Goal: Transaction & Acquisition: Purchase product/service

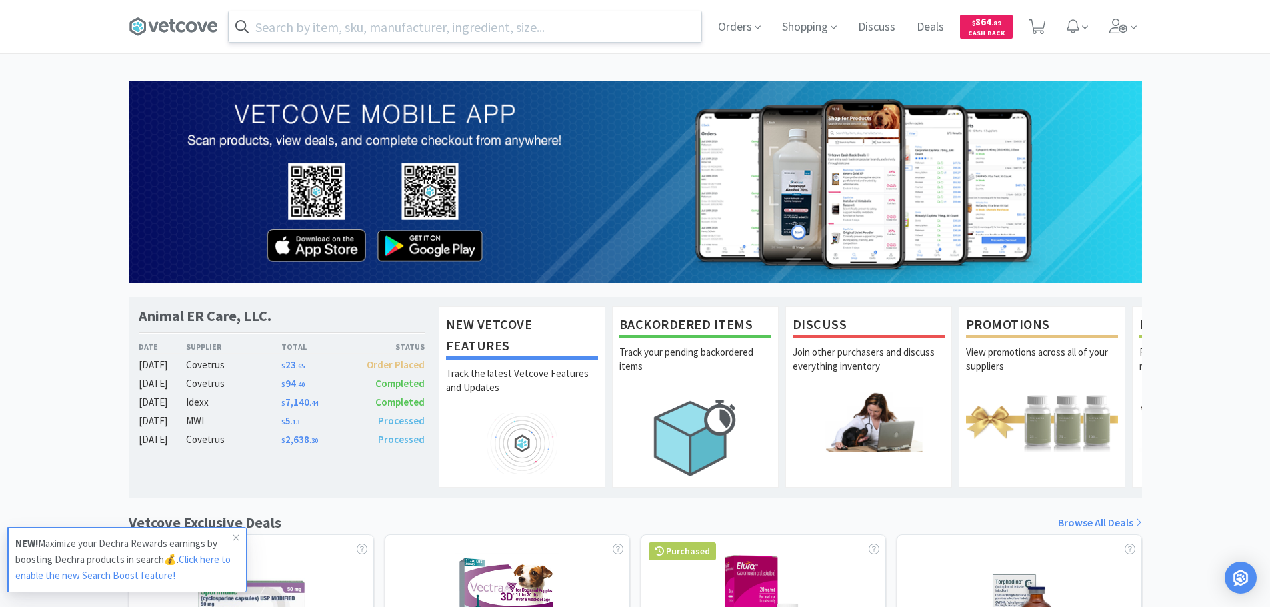
click at [467, 26] on input "text" at bounding box center [465, 26] width 473 height 31
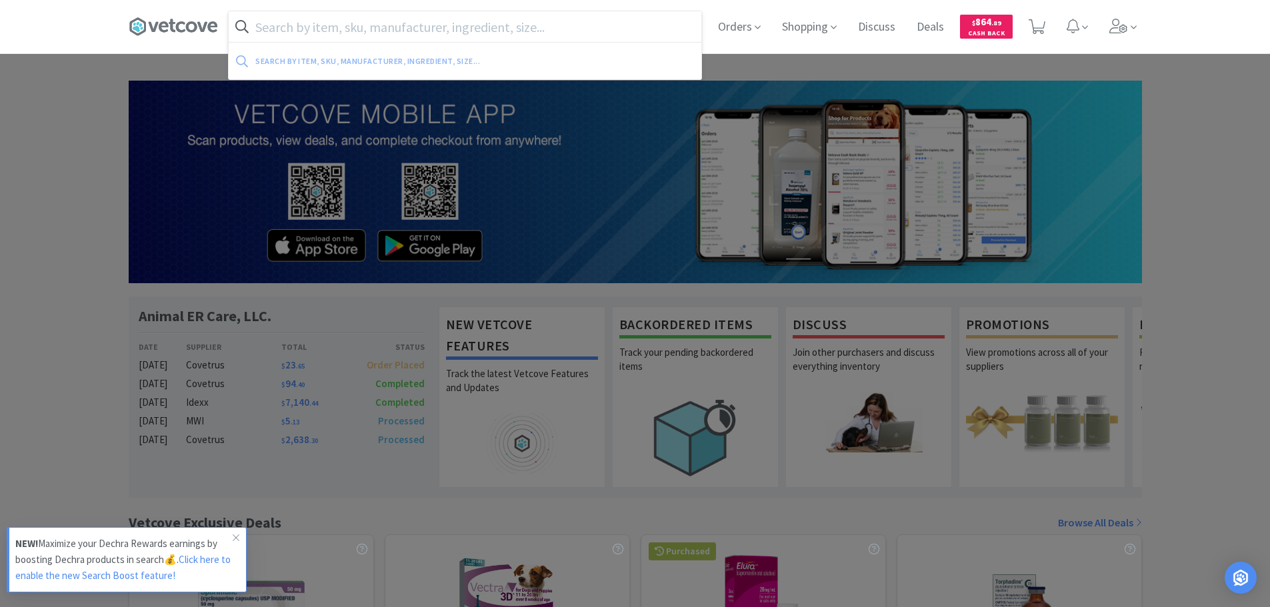
paste input "GABAPETTB0107VC"
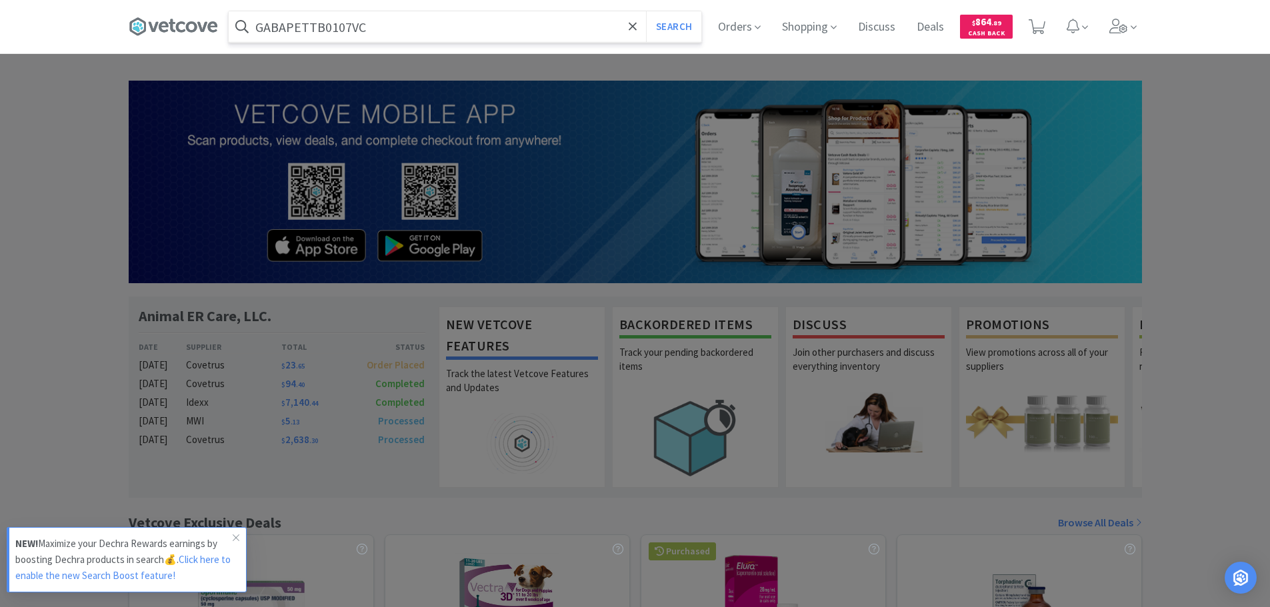
type input "GABAPETTB0107VC"
click at [646, 11] on button "Search" at bounding box center [673, 26] width 55 height 31
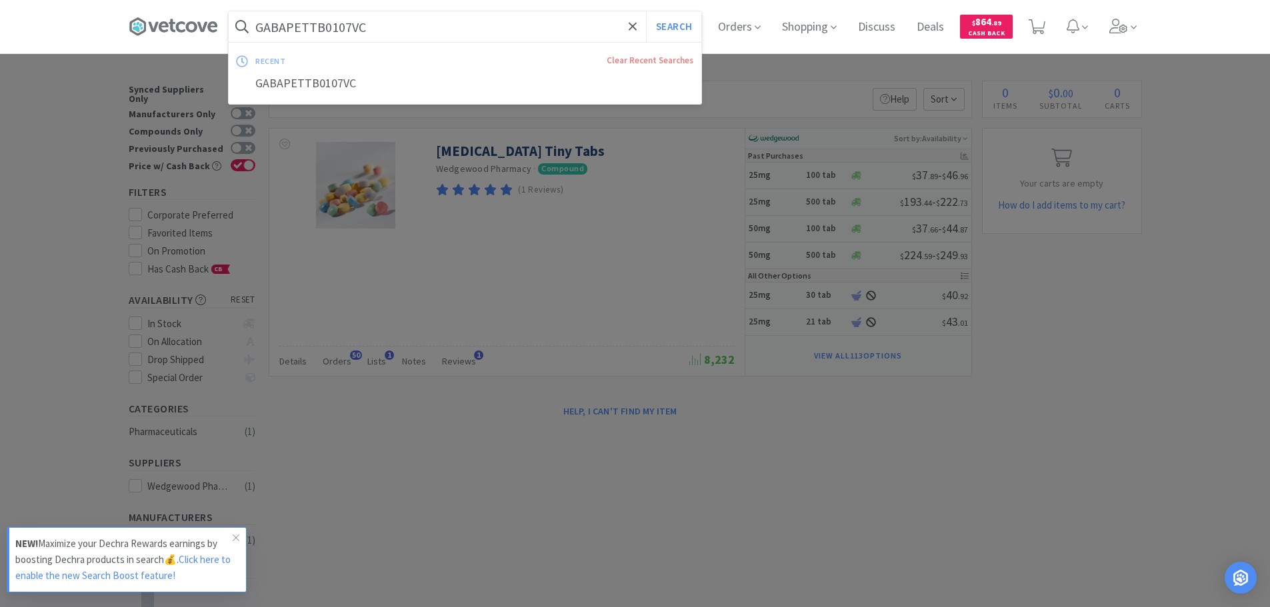
click at [461, 27] on input "GABAPETTB0107VC" at bounding box center [465, 26] width 473 height 31
click at [918, 221] on div at bounding box center [635, 303] width 1270 height 607
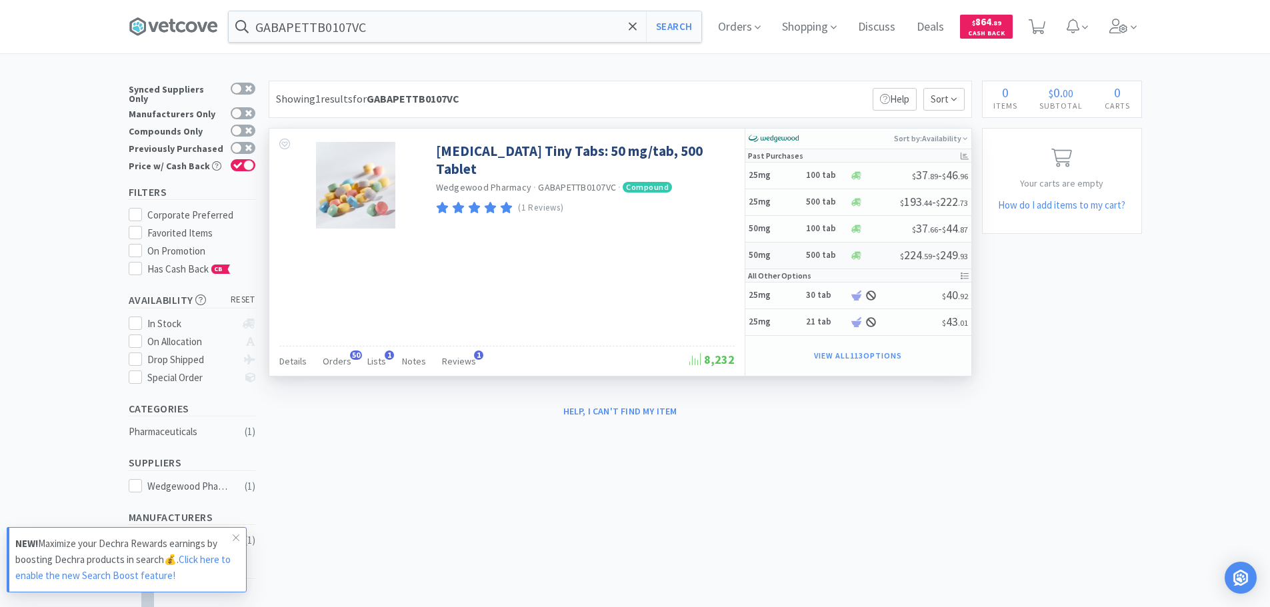
click at [870, 259] on div at bounding box center [875, 256] width 50 height 10
select select "1"
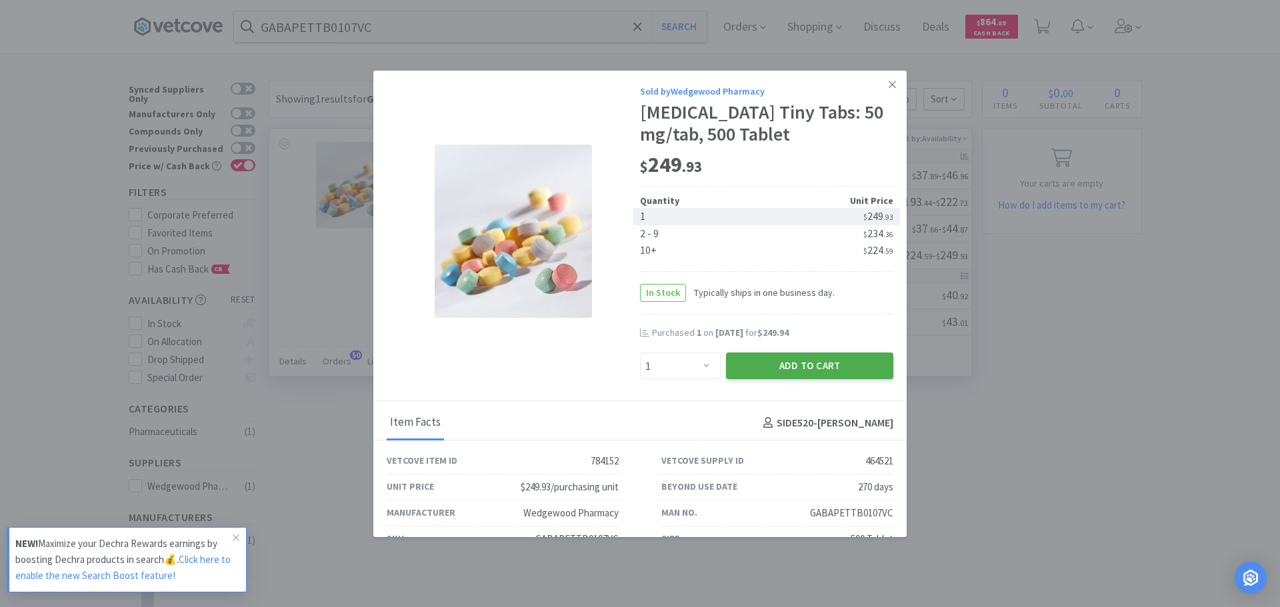
click at [818, 365] on button "Add to Cart" at bounding box center [809, 366] width 167 height 27
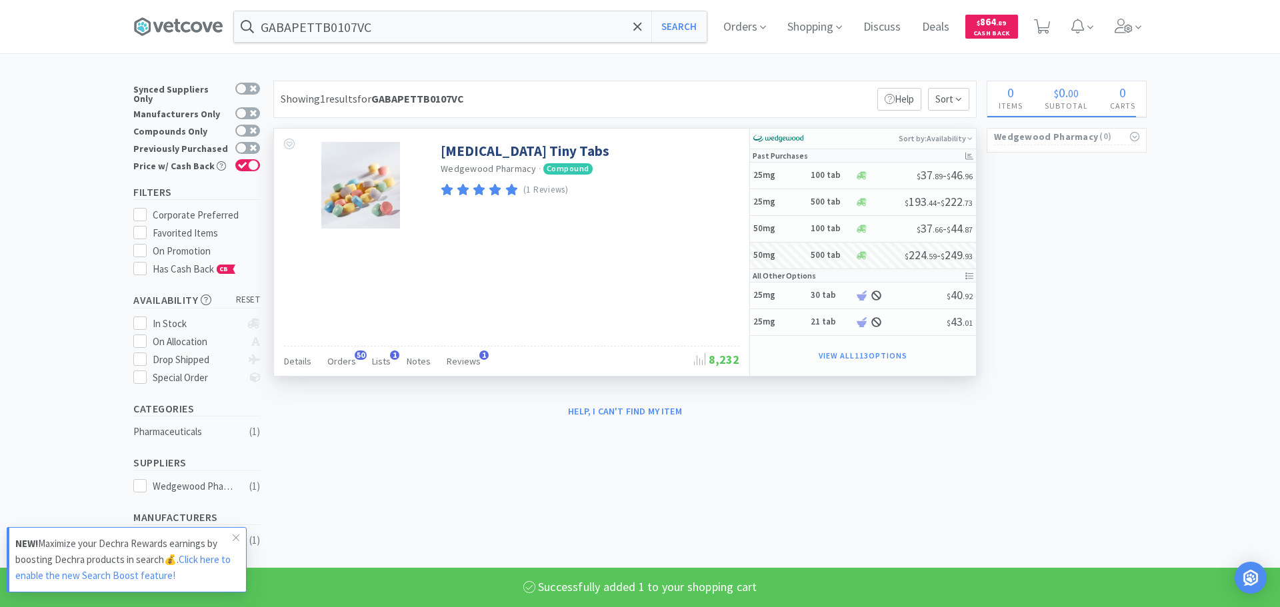
select select "1"
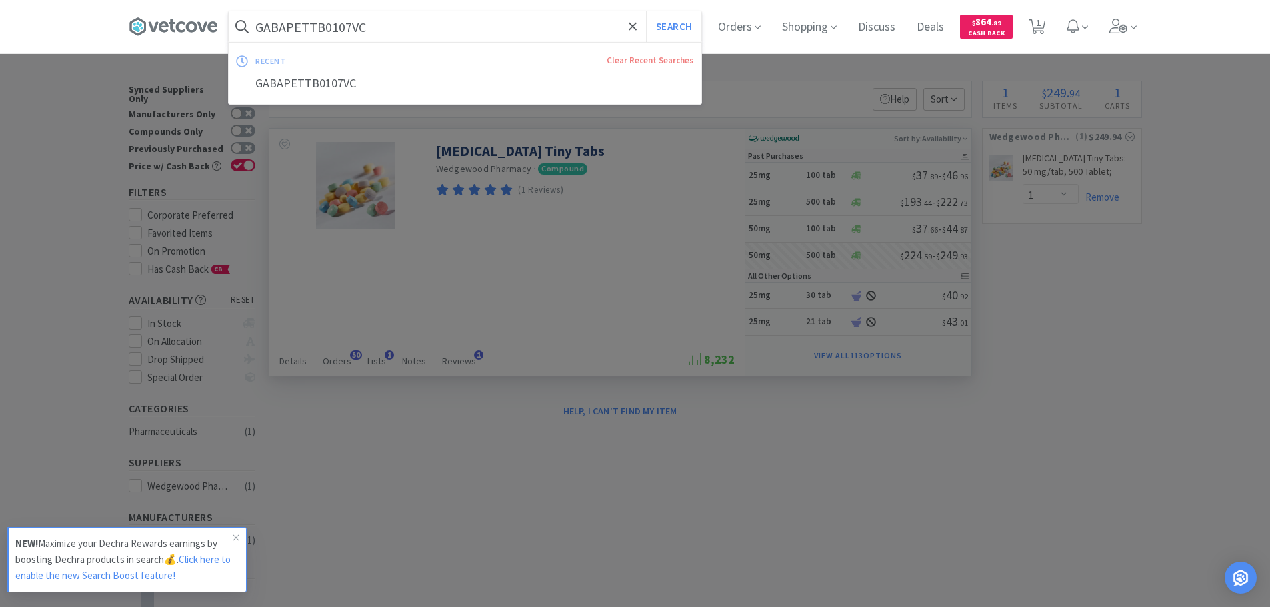
click at [437, 31] on input "GABAPETTB0107VC" at bounding box center [465, 26] width 473 height 31
paste input "083299"
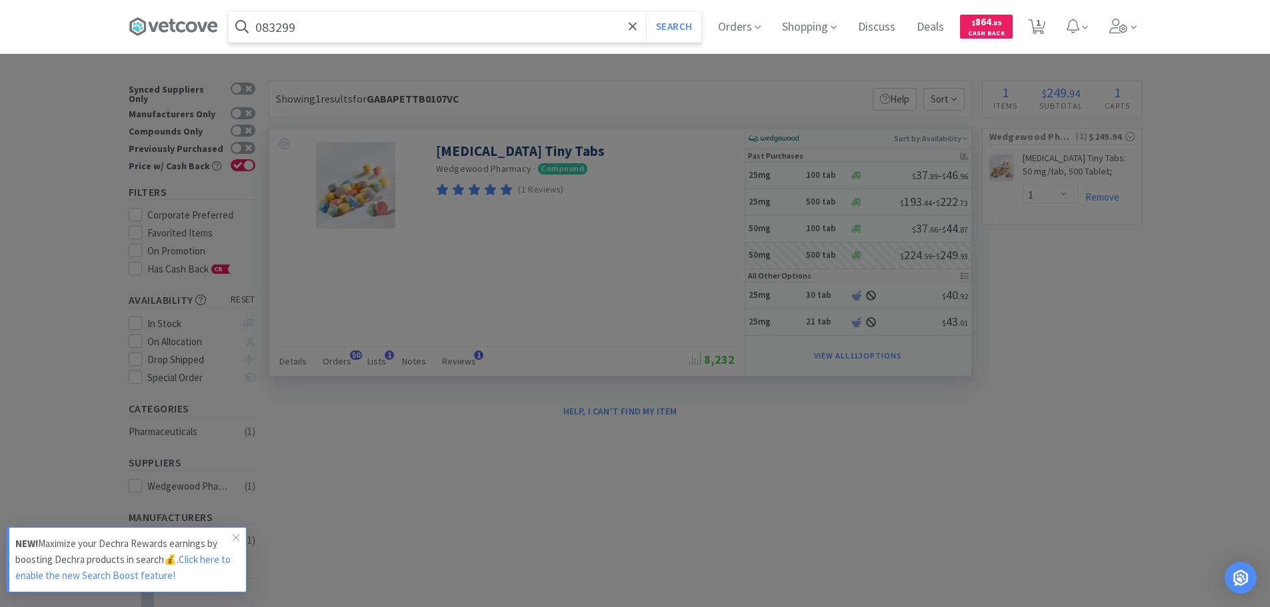
type input "083299"
click at [646, 11] on button "Search" at bounding box center [673, 26] width 55 height 31
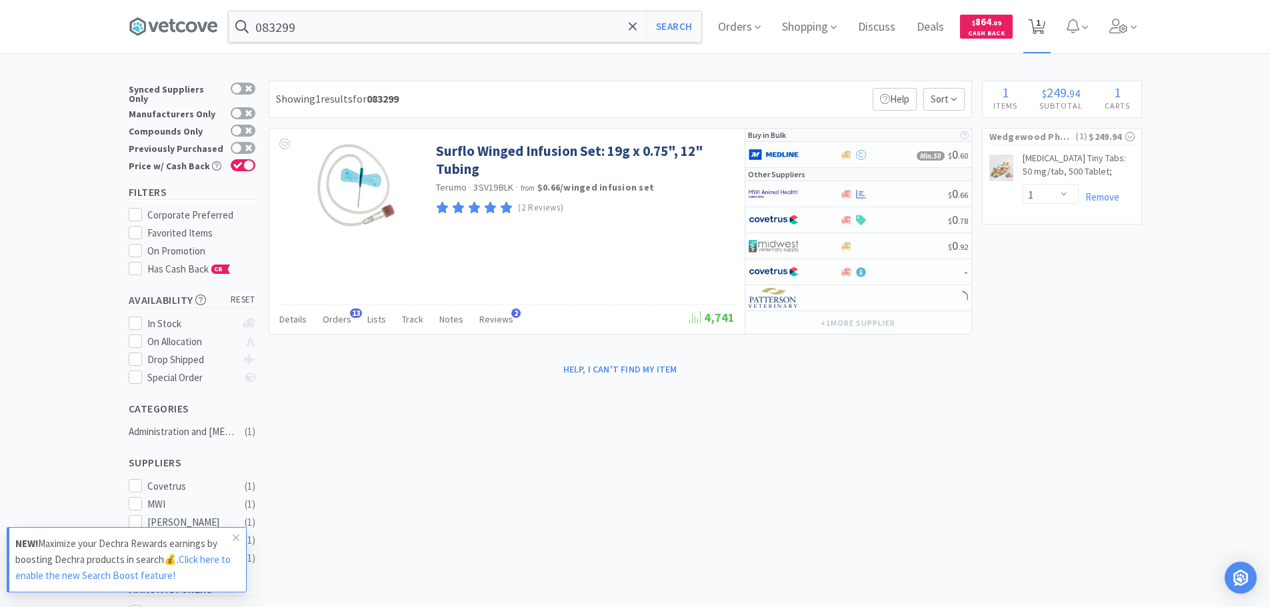
click at [1040, 31] on span "1" at bounding box center [1038, 22] width 5 height 53
select select "1"
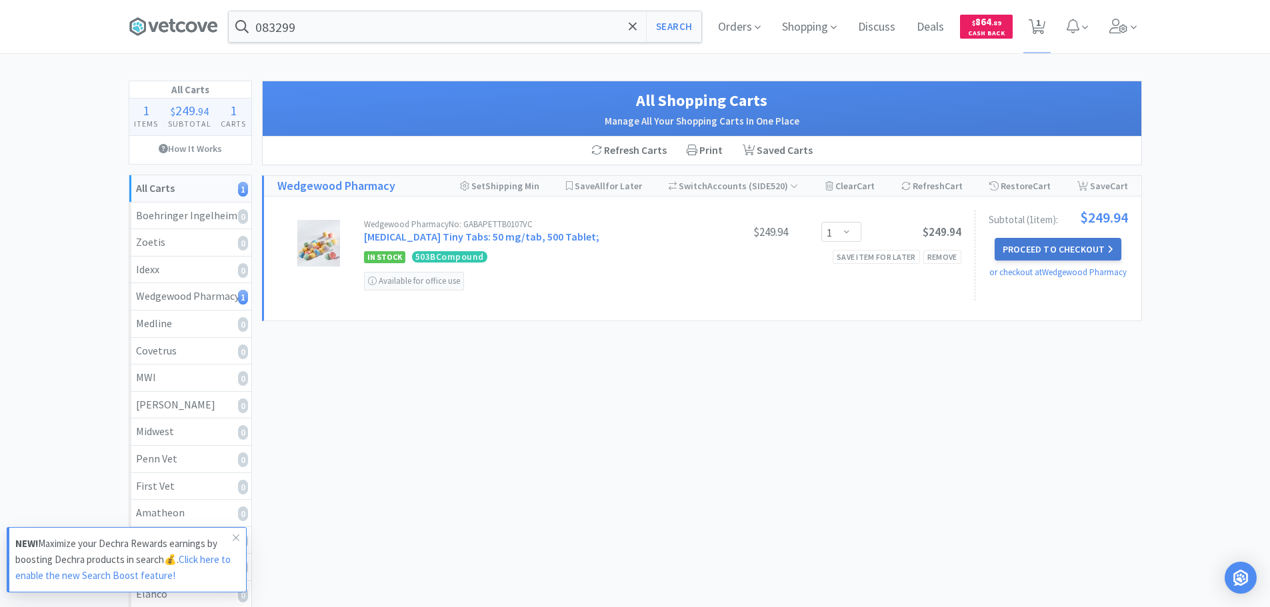
click at [1040, 247] on button "Proceed to Checkout" at bounding box center [1057, 249] width 127 height 23
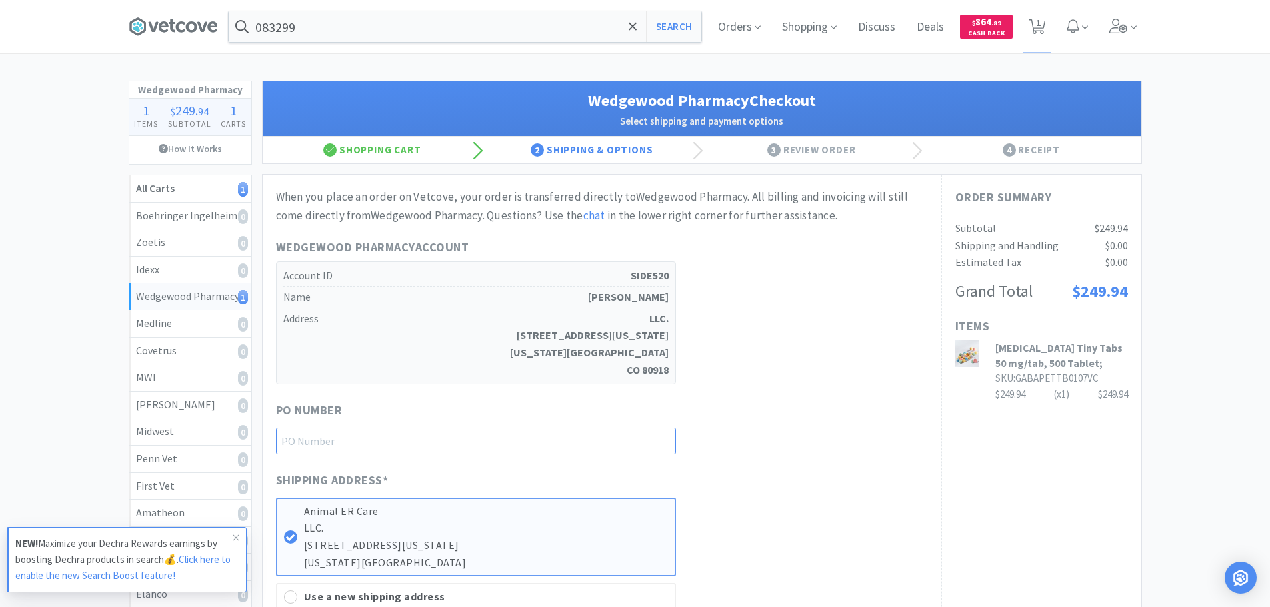
click at [534, 435] on input "text" at bounding box center [476, 441] width 400 height 27
paste input "1145232"
type input "1145232"
click at [230, 542] on span at bounding box center [236, 537] width 19 height 21
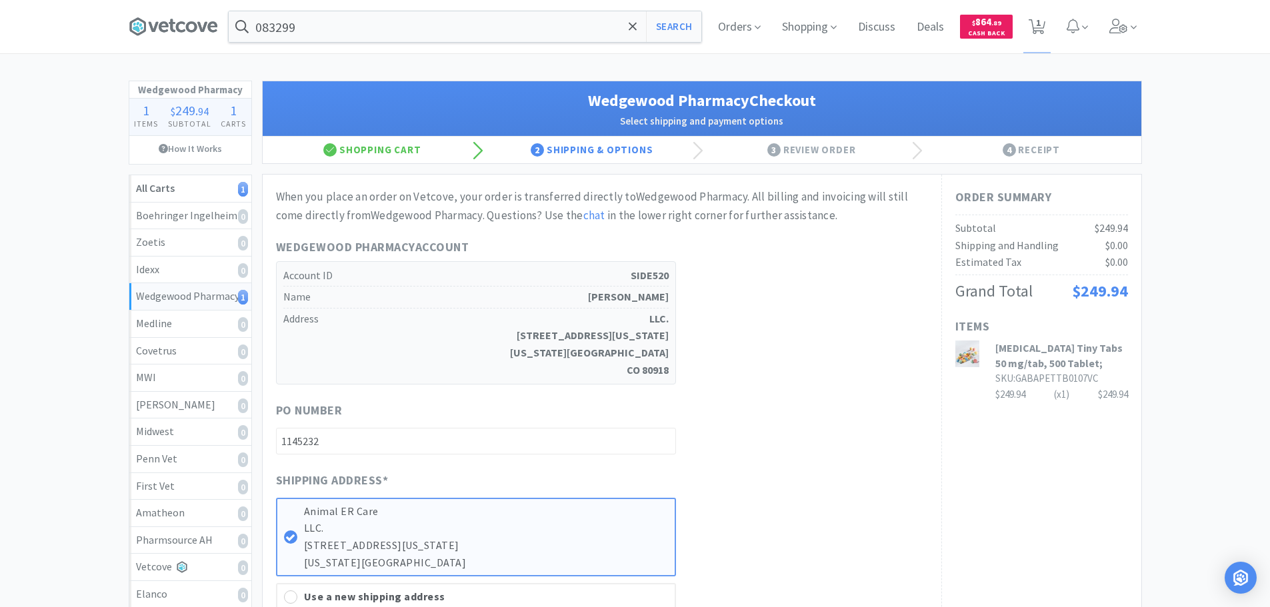
click at [826, 411] on div "PO Number 1145232" at bounding box center [602, 427] width 652 height 53
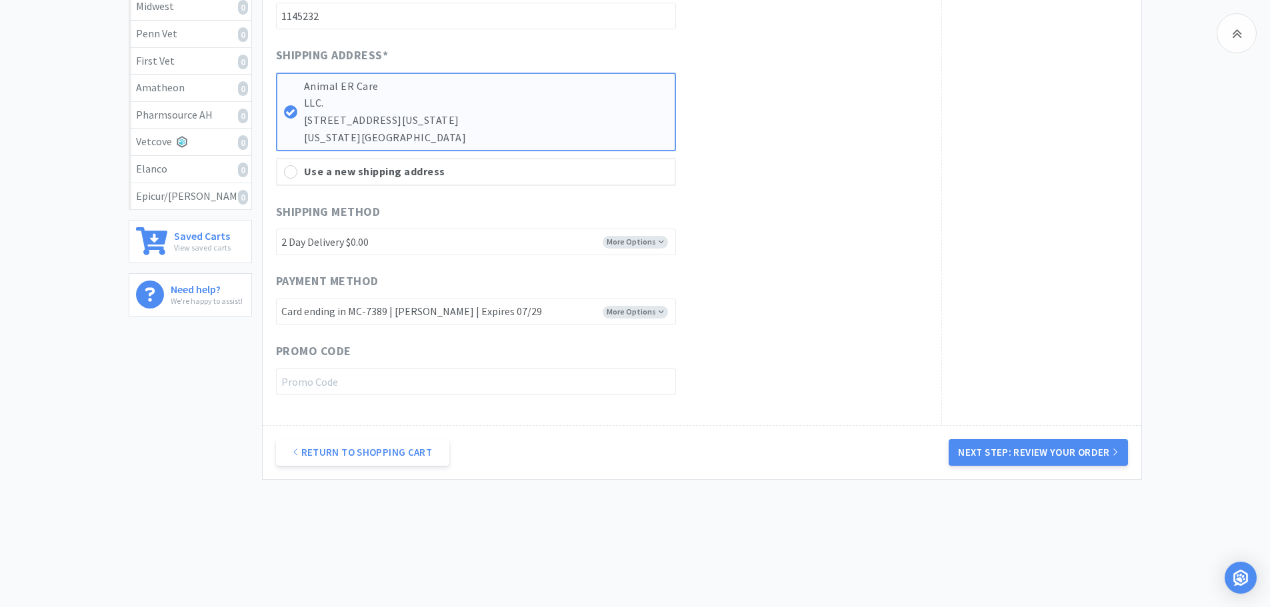
scroll to position [435, 0]
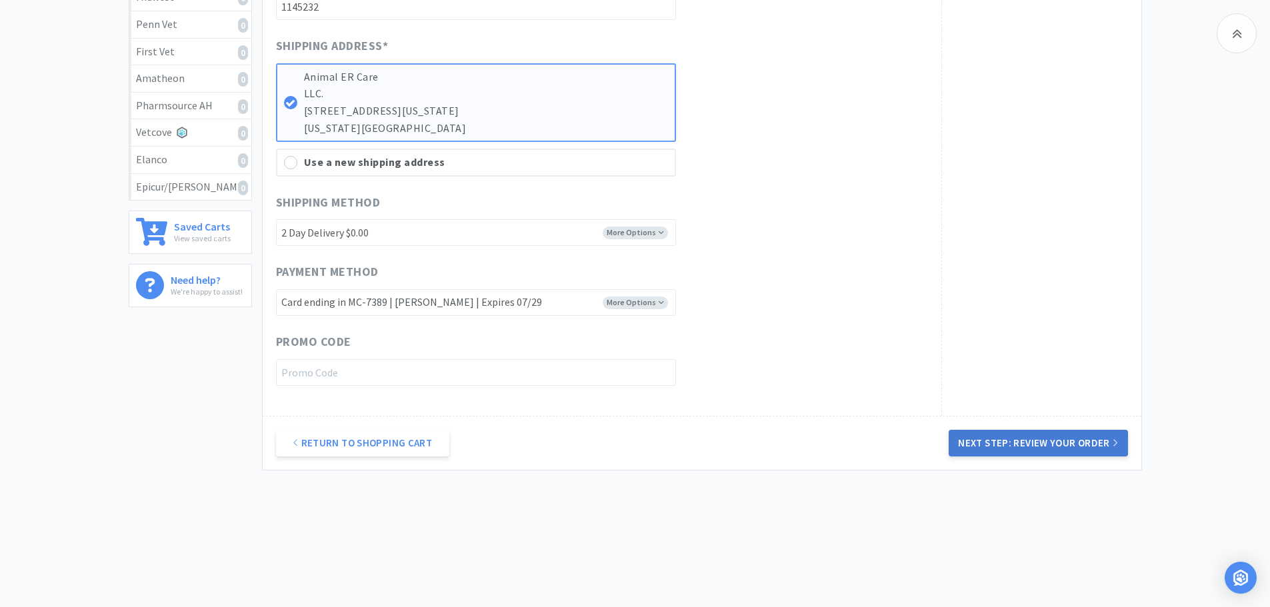
click at [1004, 433] on button "Next Step: Review Your Order" at bounding box center [1037, 443] width 179 height 27
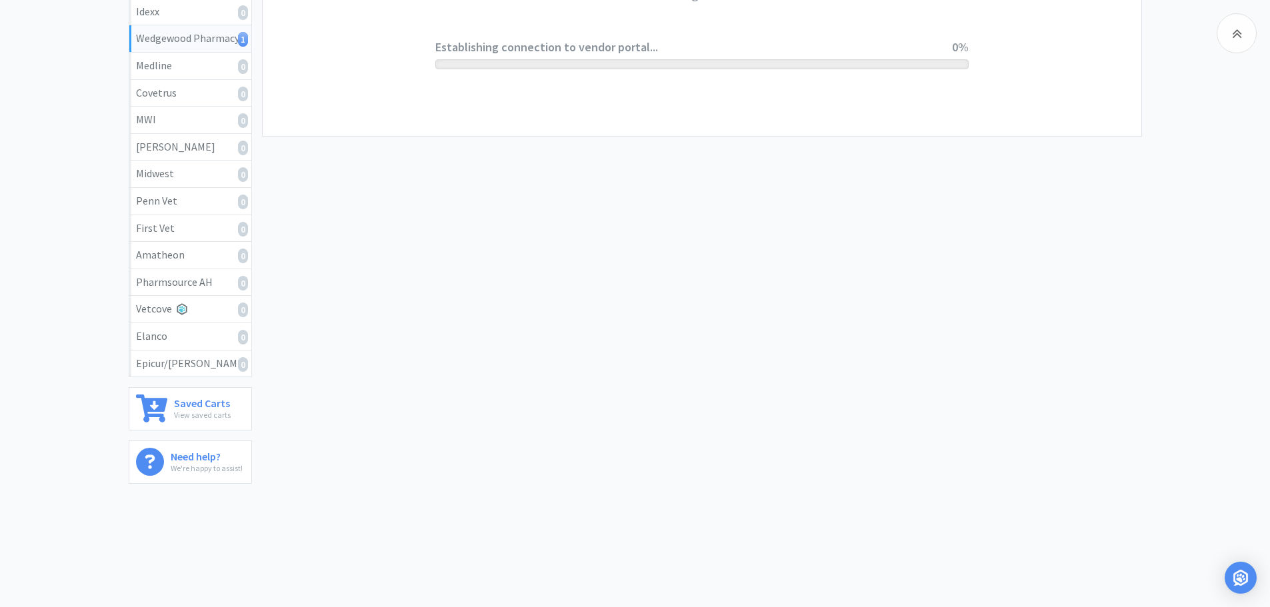
scroll to position [0, 0]
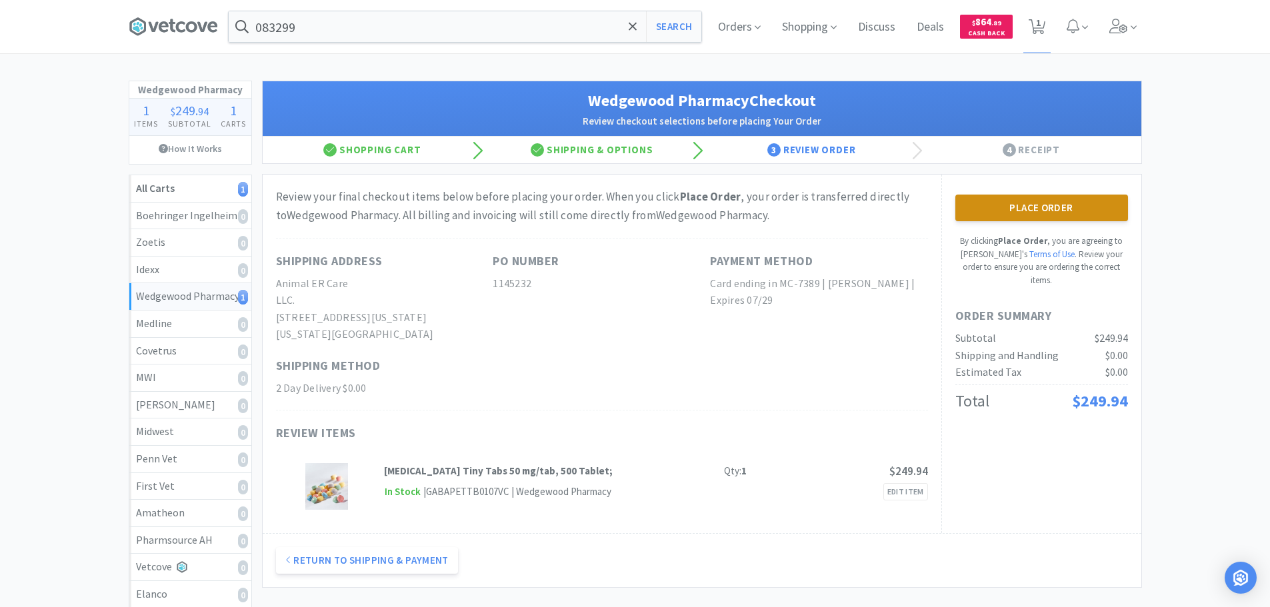
click at [1003, 219] on button "Place Order" at bounding box center [1041, 208] width 173 height 27
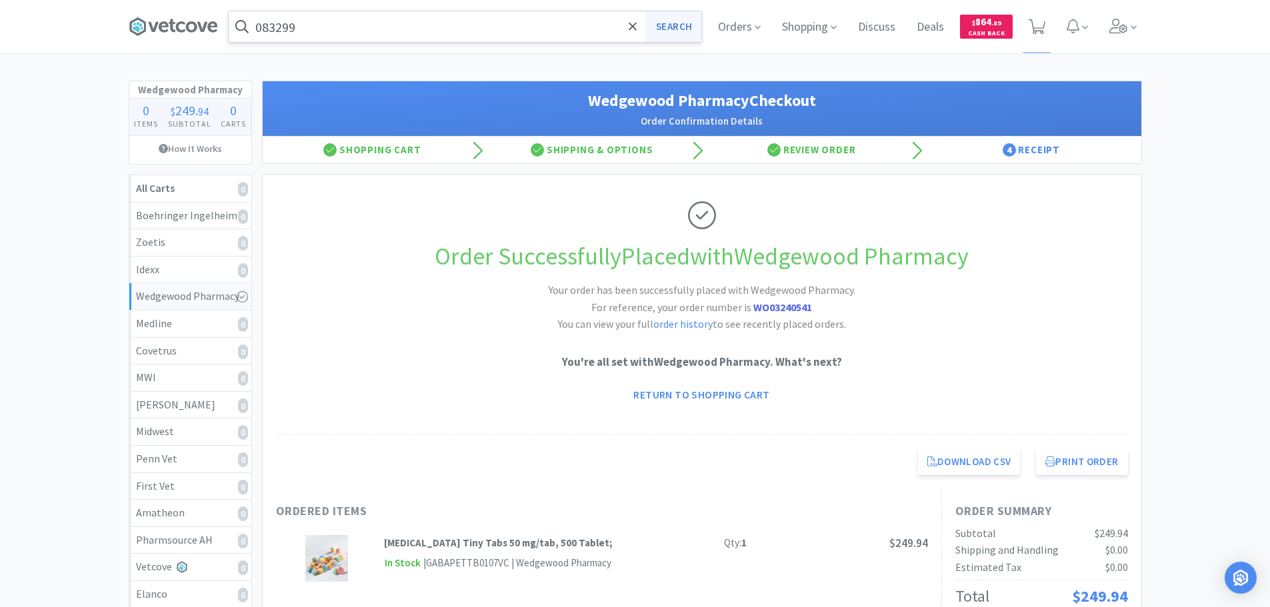
click at [689, 31] on button "Search" at bounding box center [673, 26] width 55 height 31
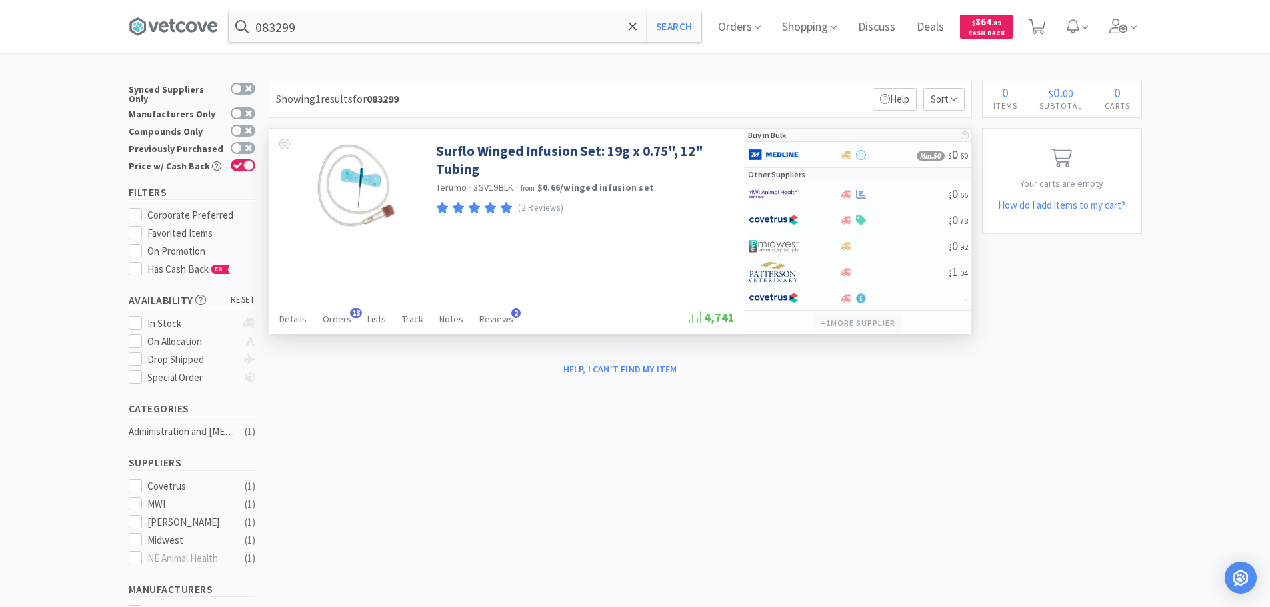
click at [872, 324] on button "+ 1 more supplier" at bounding box center [857, 323] width 87 height 19
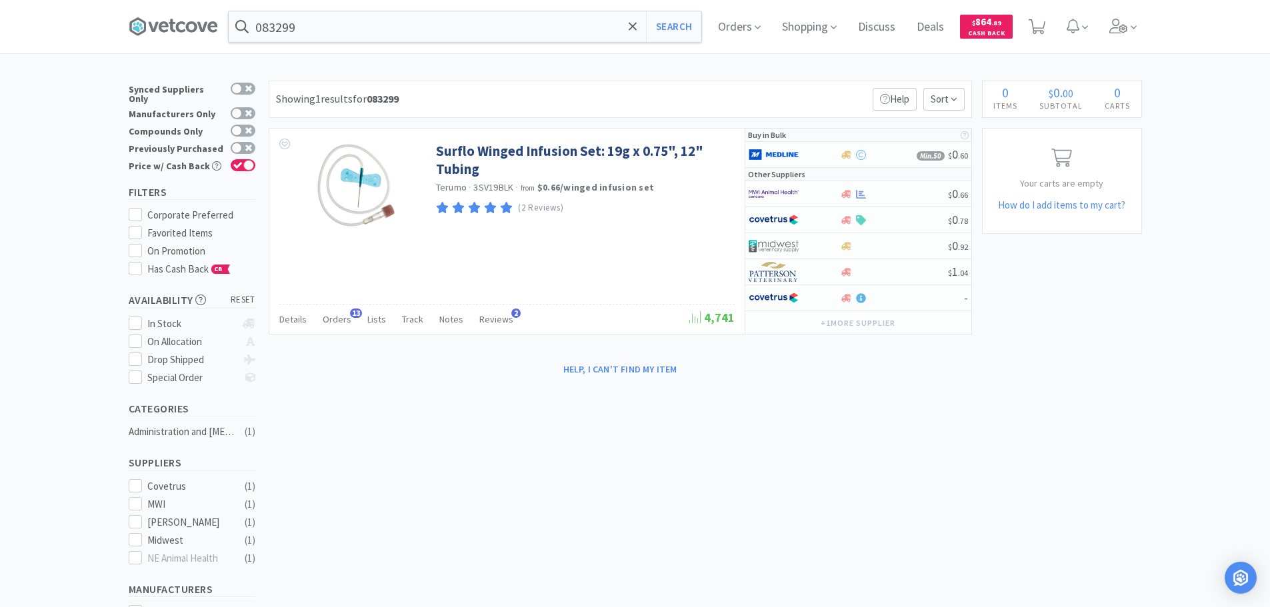
click at [993, 385] on div "× Filter Results Synced Suppliers Only Manufacturers Only Compounds Only Previo…" at bounding box center [635, 439] width 1013 height 716
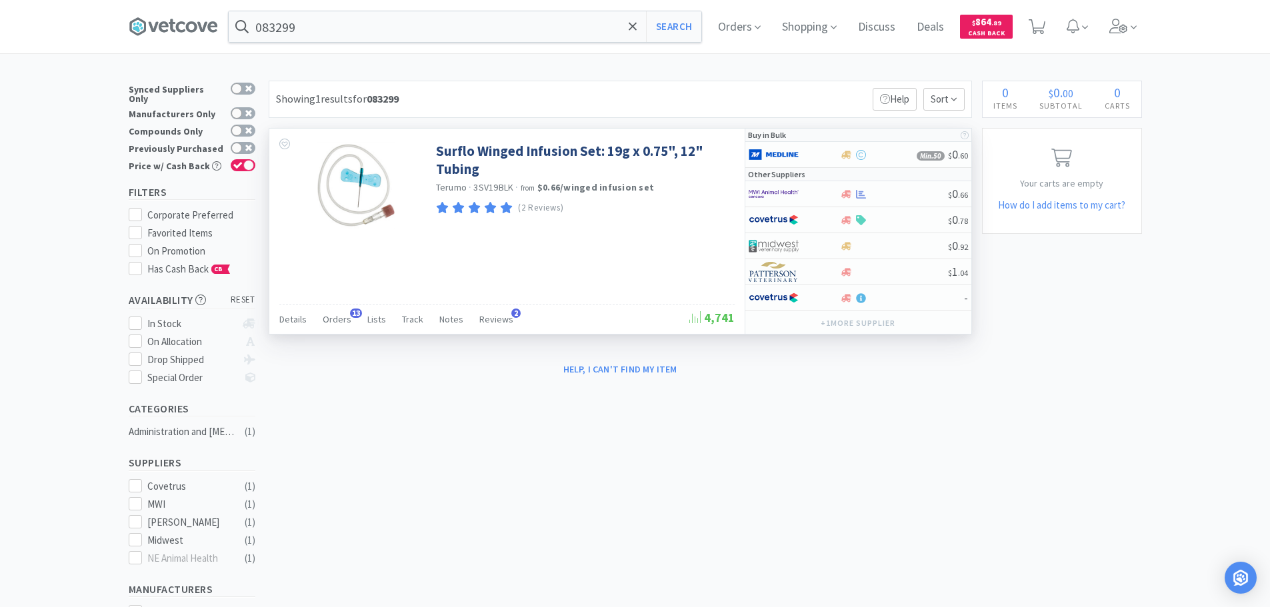
click at [497, 189] on span "3SV19BLK" at bounding box center [493, 187] width 40 height 12
copy span "3SV19BLK"
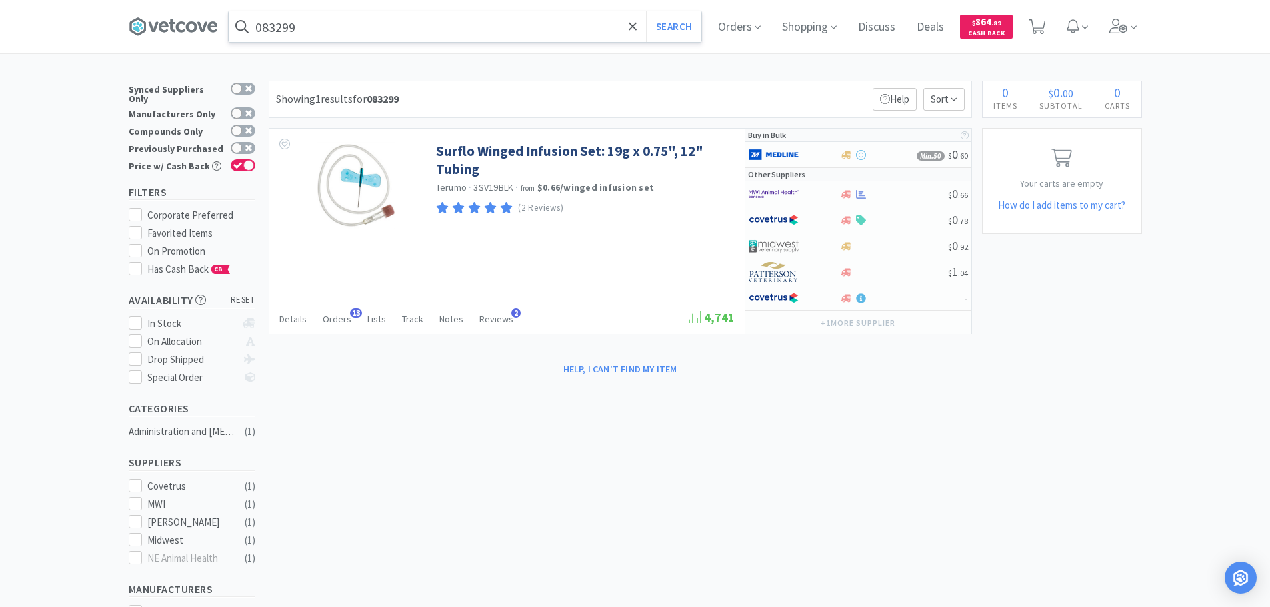
click at [435, 34] on input "083299" at bounding box center [465, 26] width 473 height 31
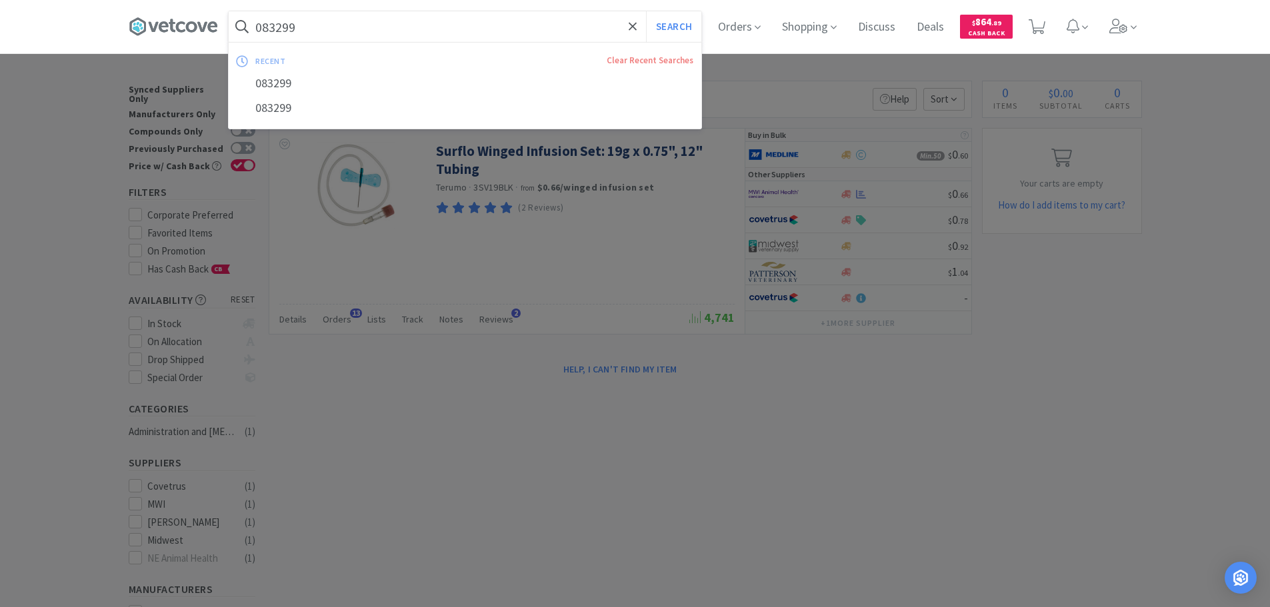
paste input "3SV19BLK"
type input "3SV19BLK"
click at [646, 11] on button "Search" at bounding box center [673, 26] width 55 height 31
